Goal: Task Accomplishment & Management: Complete application form

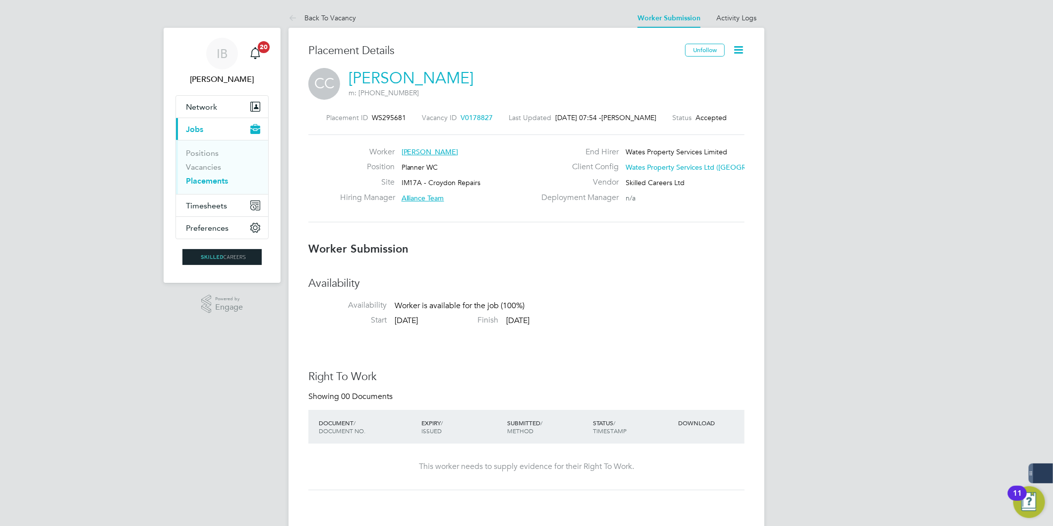
click at [740, 50] on icon at bounding box center [738, 50] width 12 height 12
click at [669, 117] on li "Confirm" at bounding box center [697, 121] width 92 height 14
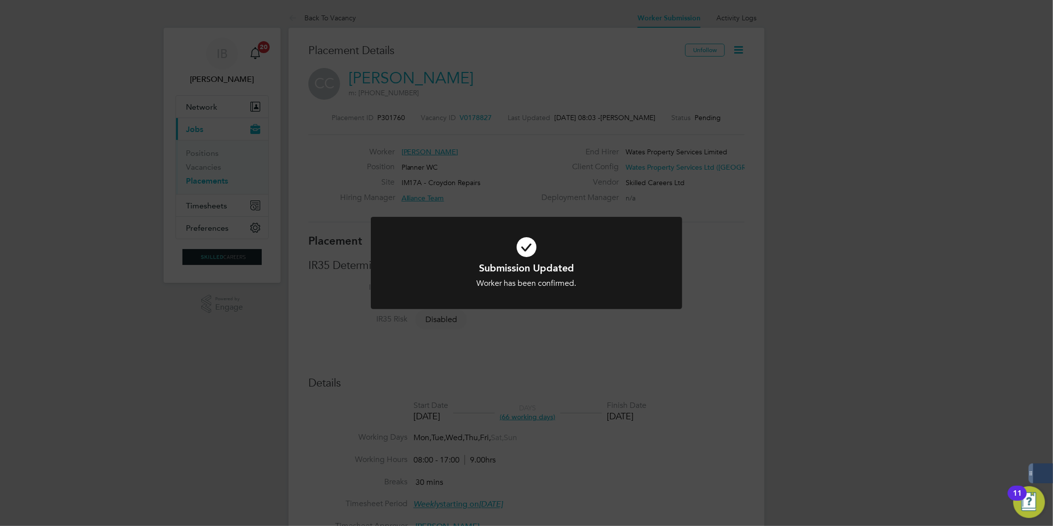
scroll to position [29, 69]
